Goal: Information Seeking & Learning: Learn about a topic

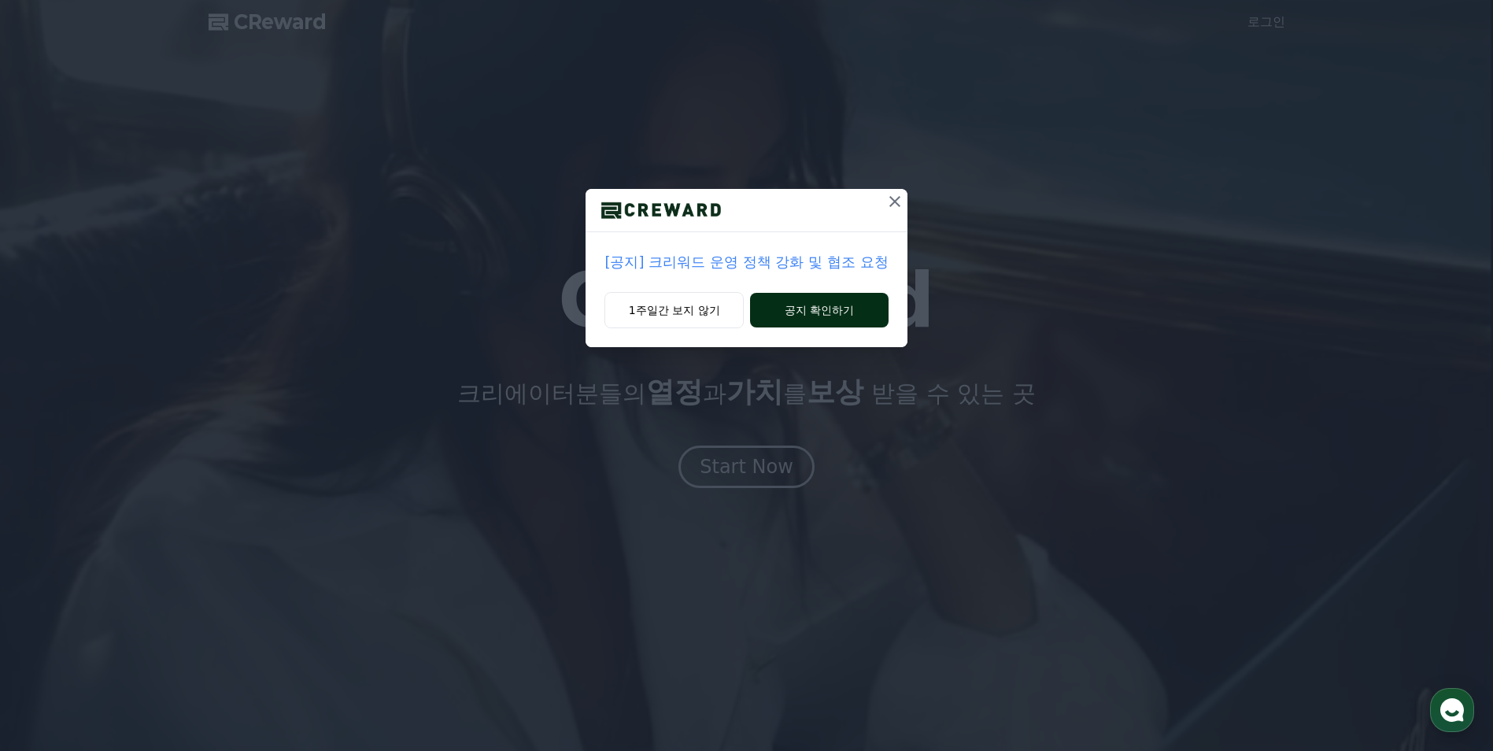
click at [820, 312] on button "공지 확인하기" at bounding box center [819, 310] width 138 height 35
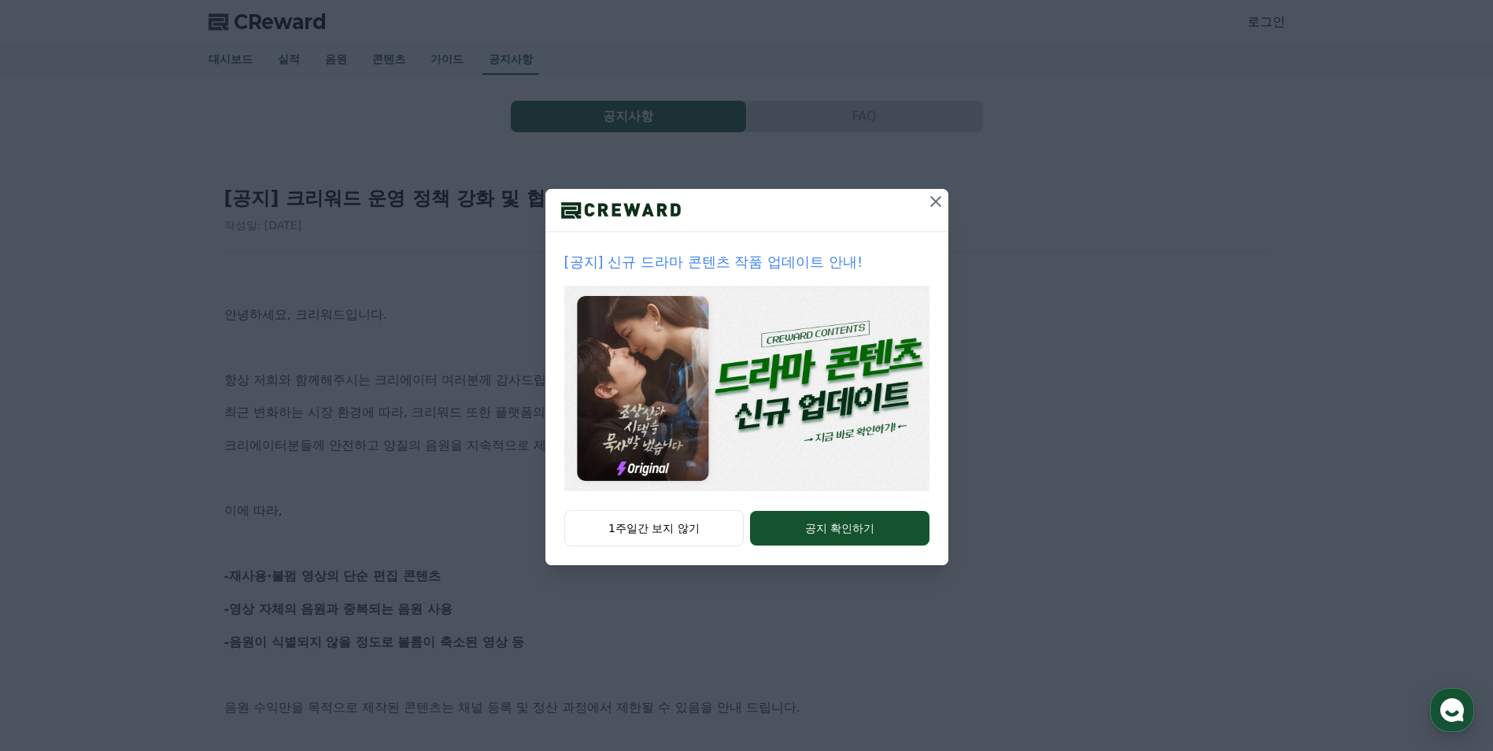
click at [942, 193] on icon at bounding box center [935, 201] width 19 height 19
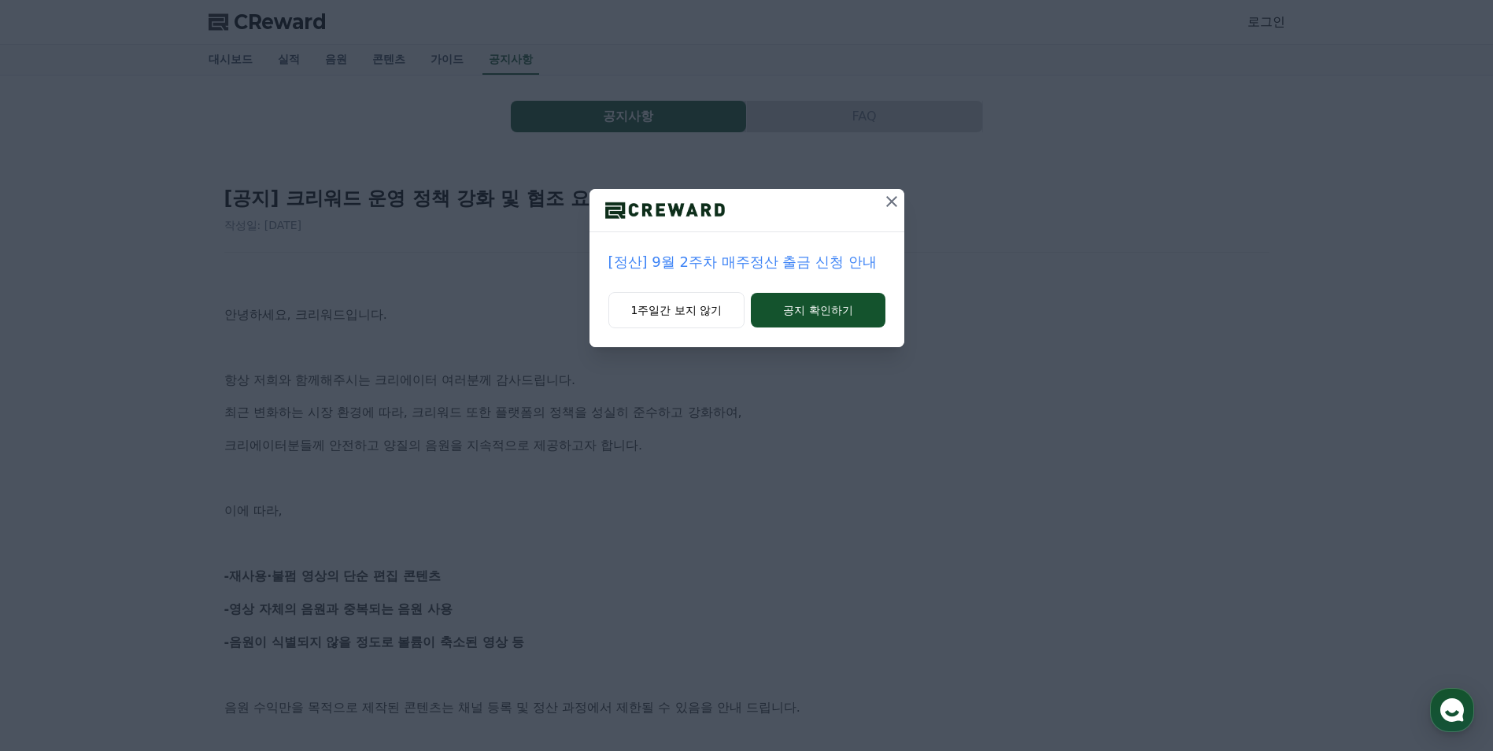
click at [901, 197] on button at bounding box center [891, 201] width 25 height 25
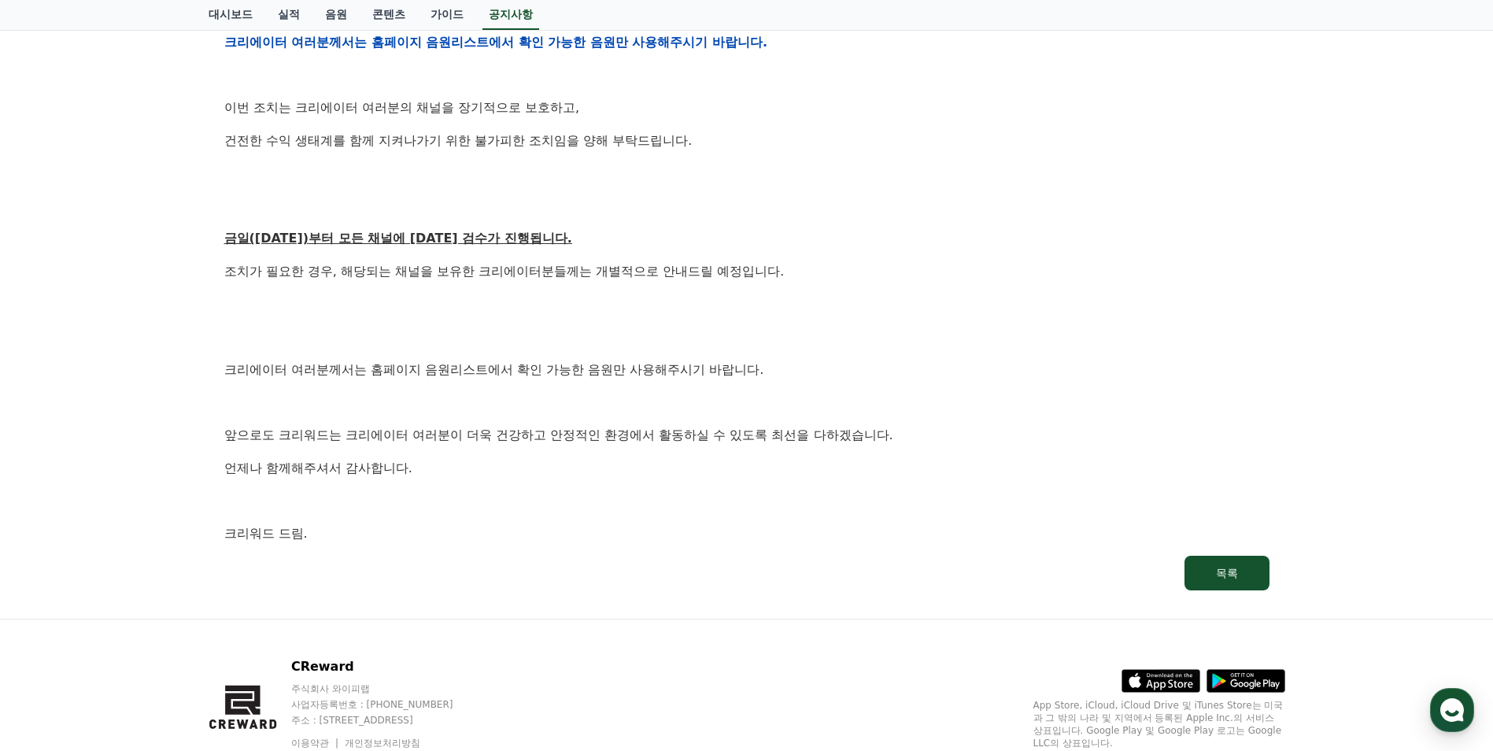
scroll to position [715, 0]
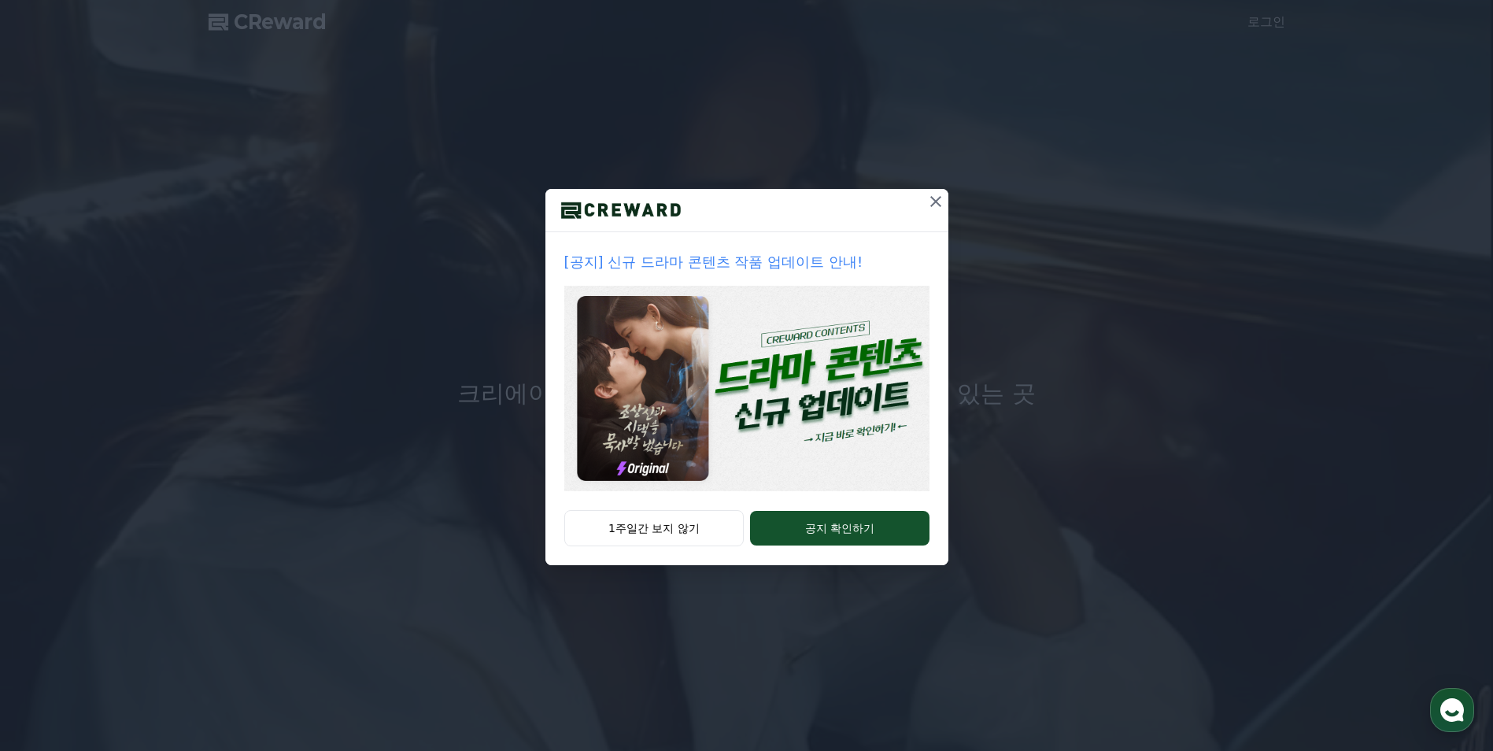
click at [939, 196] on icon at bounding box center [935, 201] width 19 height 19
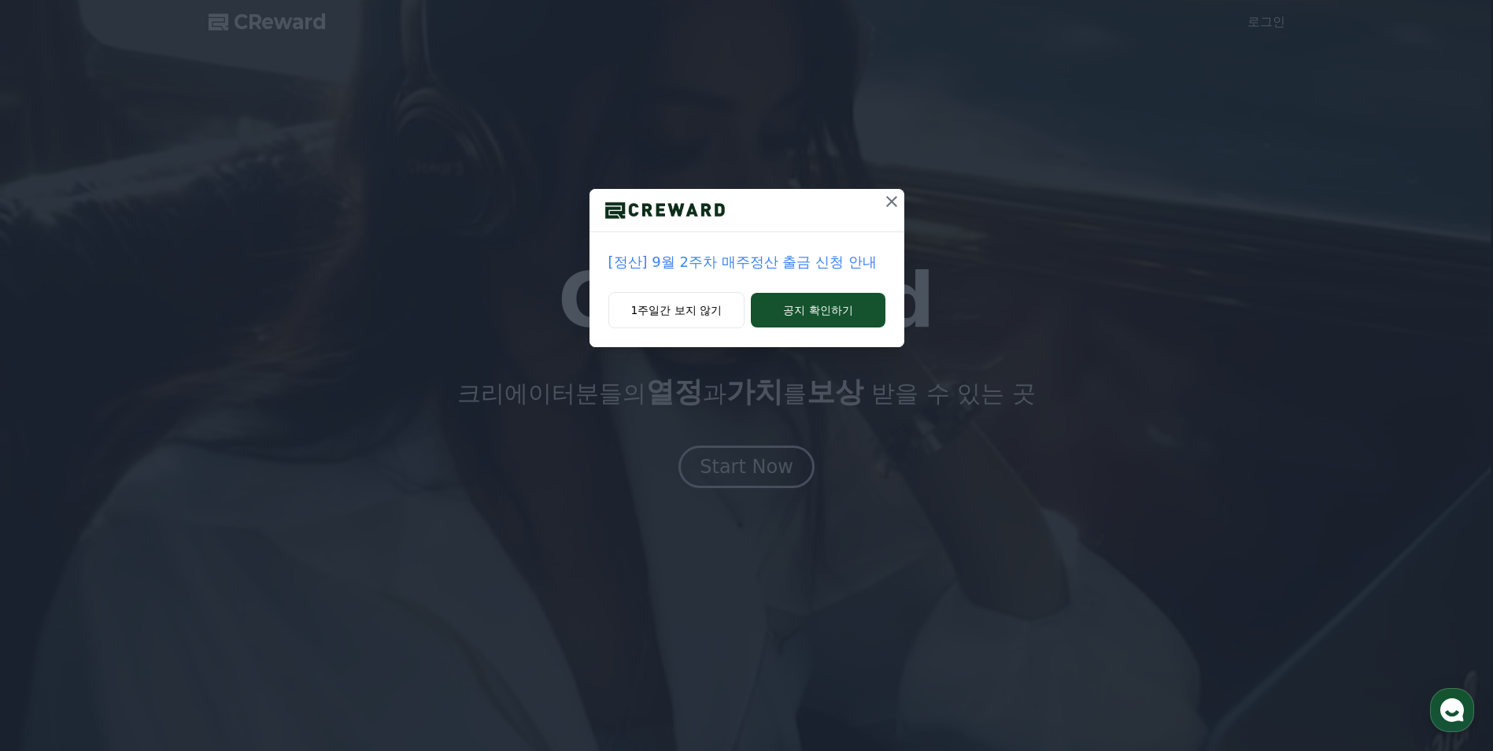
click at [892, 199] on icon at bounding box center [891, 201] width 19 height 19
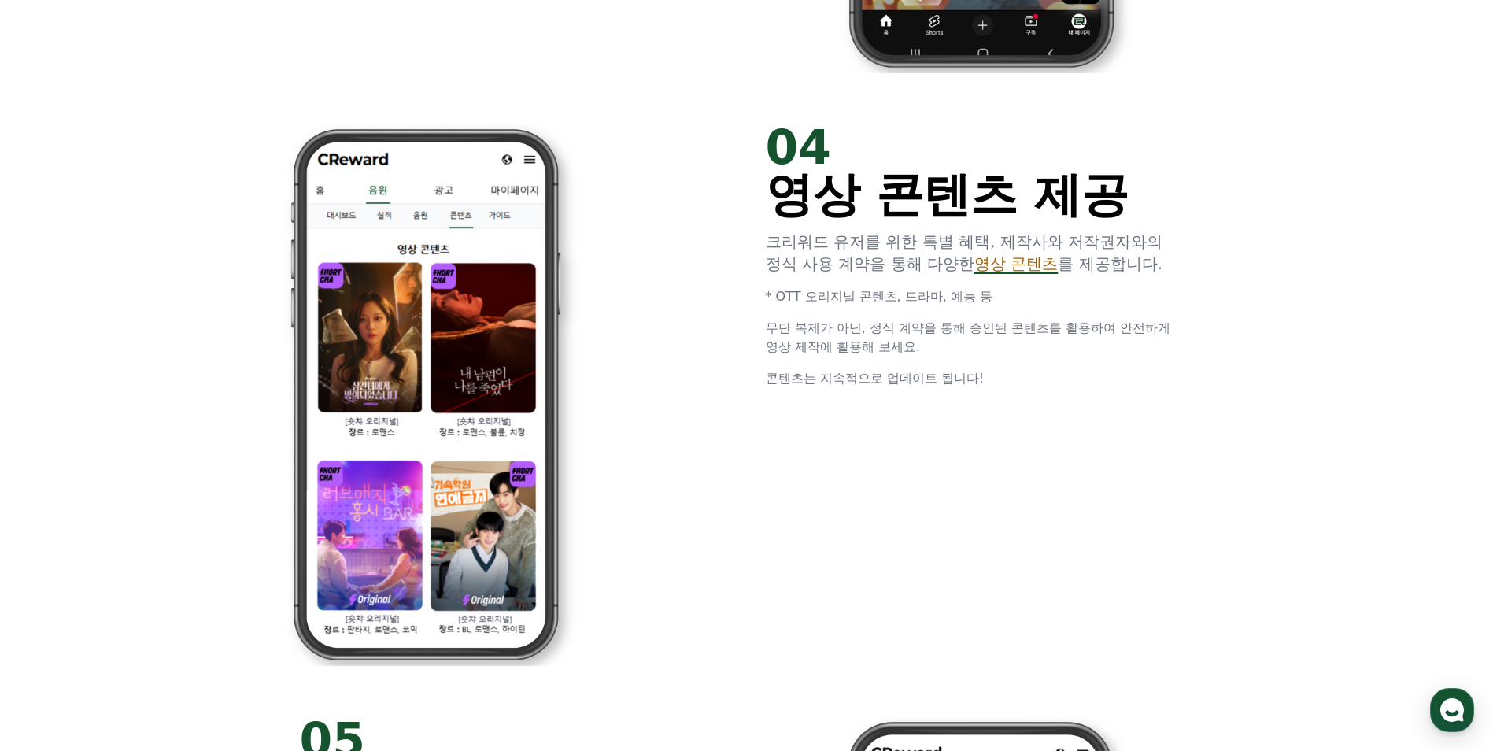
scroll to position [3069, 0]
